Goal: Browse casually

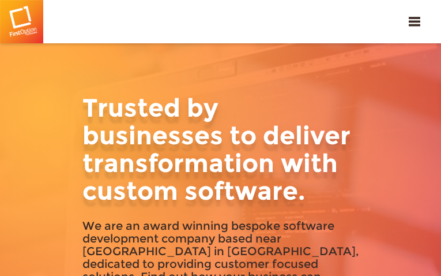
type input "ZzvdYaKnSyuoH"
type input "gekuvimedot21@gmail.com"
type input "6189273281"
type input "EpDkbElRXeT"
